Goal: Information Seeking & Learning: Understand process/instructions

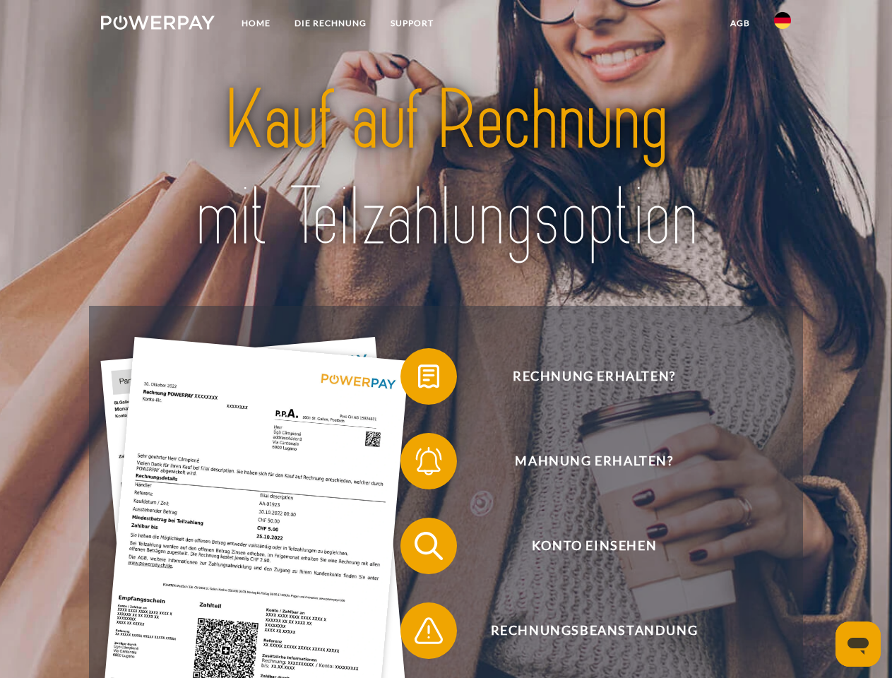
click at [157, 25] on img at bounding box center [158, 23] width 114 height 14
click at [782, 25] on img at bounding box center [782, 20] width 17 height 17
click at [739, 23] on link "agb" at bounding box center [740, 23] width 44 height 25
click at [418, 379] on span at bounding box center [407, 376] width 71 height 71
click at [418, 464] on span at bounding box center [407, 461] width 71 height 71
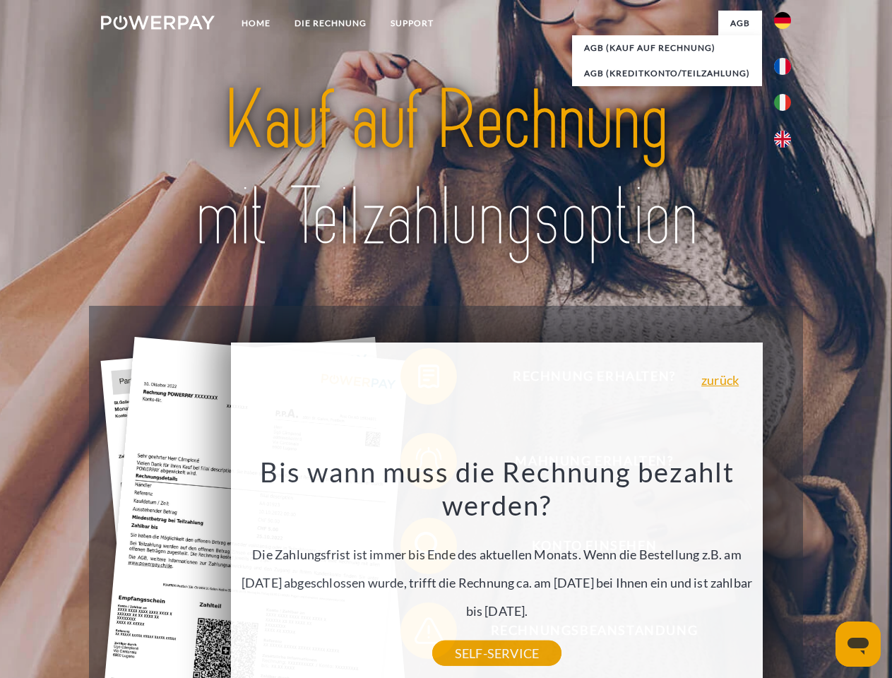
click at [858, 644] on icon "Messaging-Fenster öffnen" at bounding box center [857, 646] width 21 height 17
